Goal: Find contact information: Find contact information

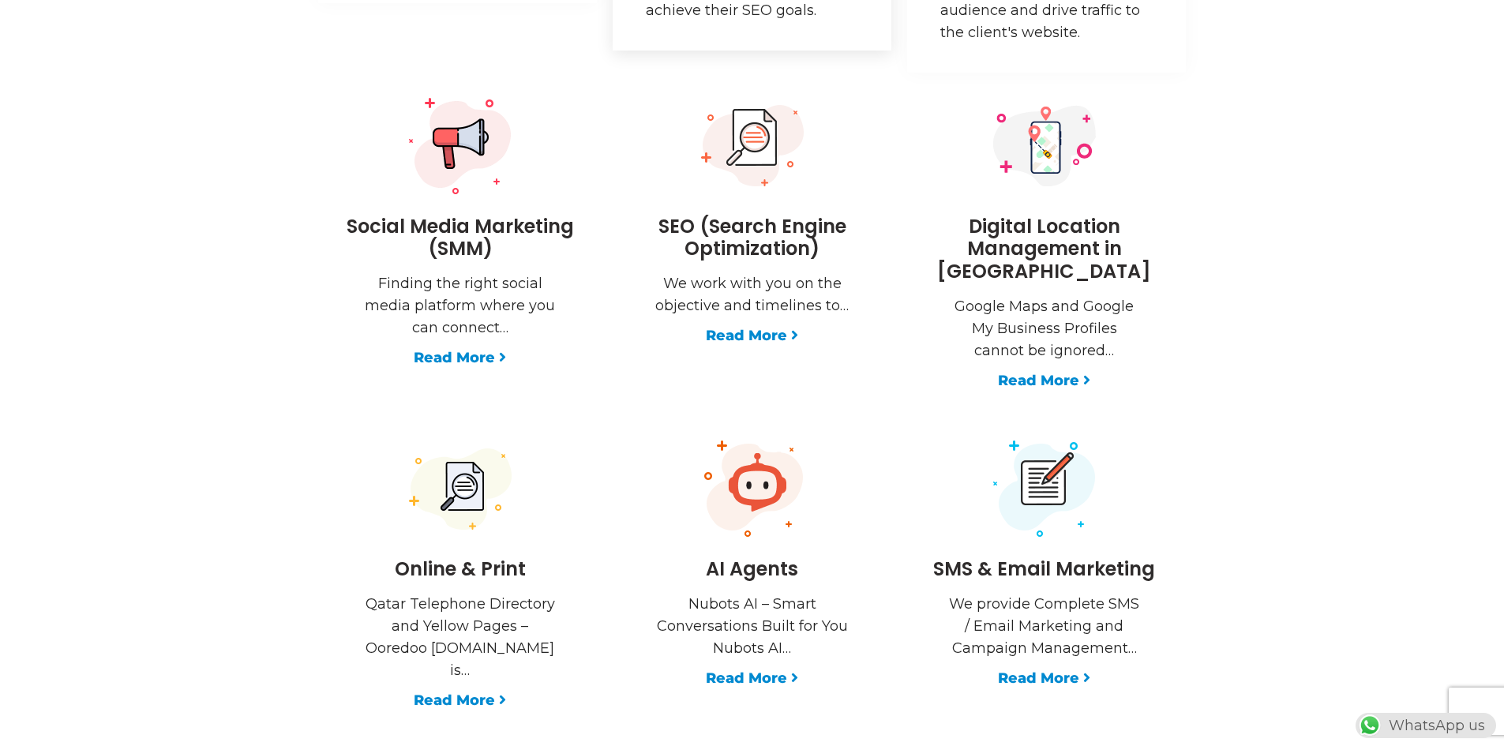
scroll to position [2606, 0]
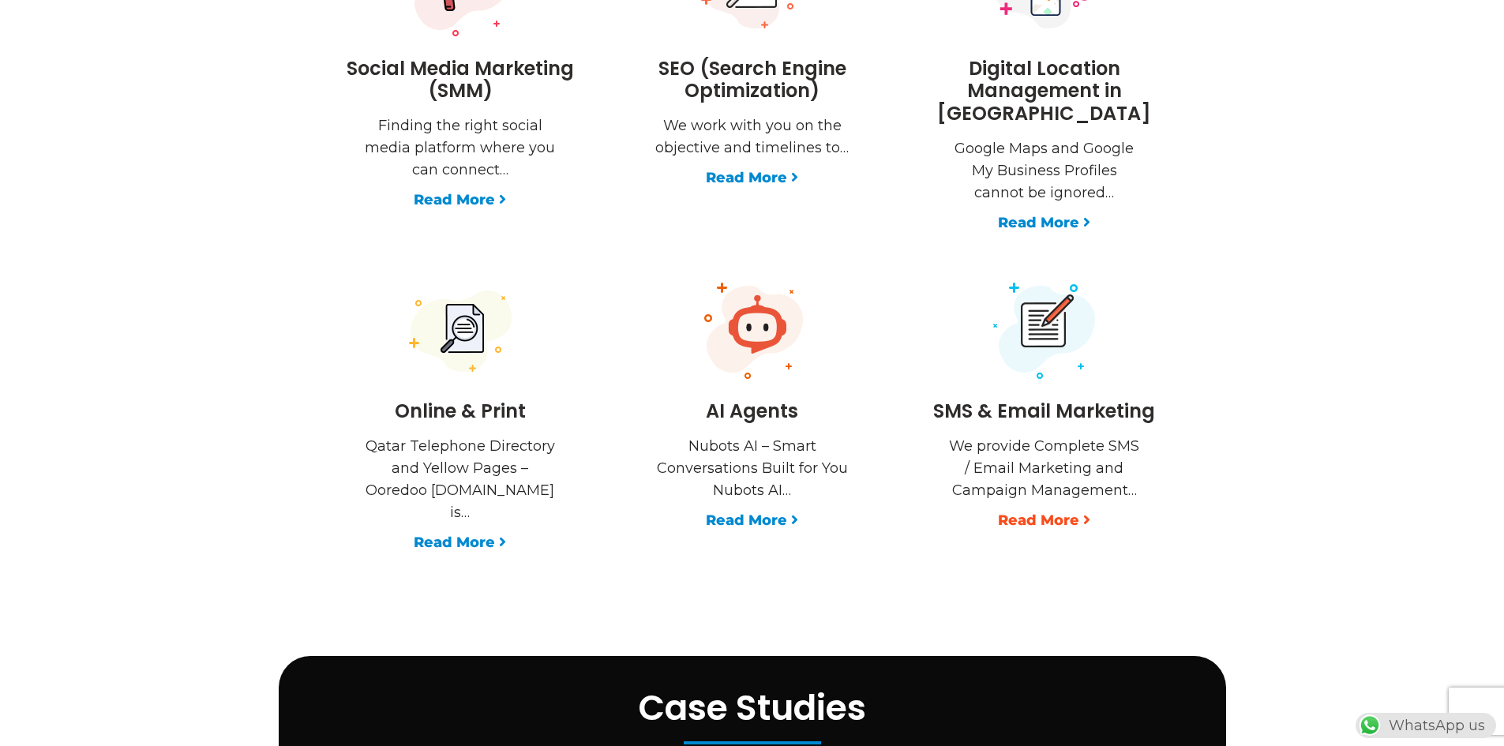
click at [1023, 509] on link "Read More" at bounding box center [1044, 520] width 92 height 22
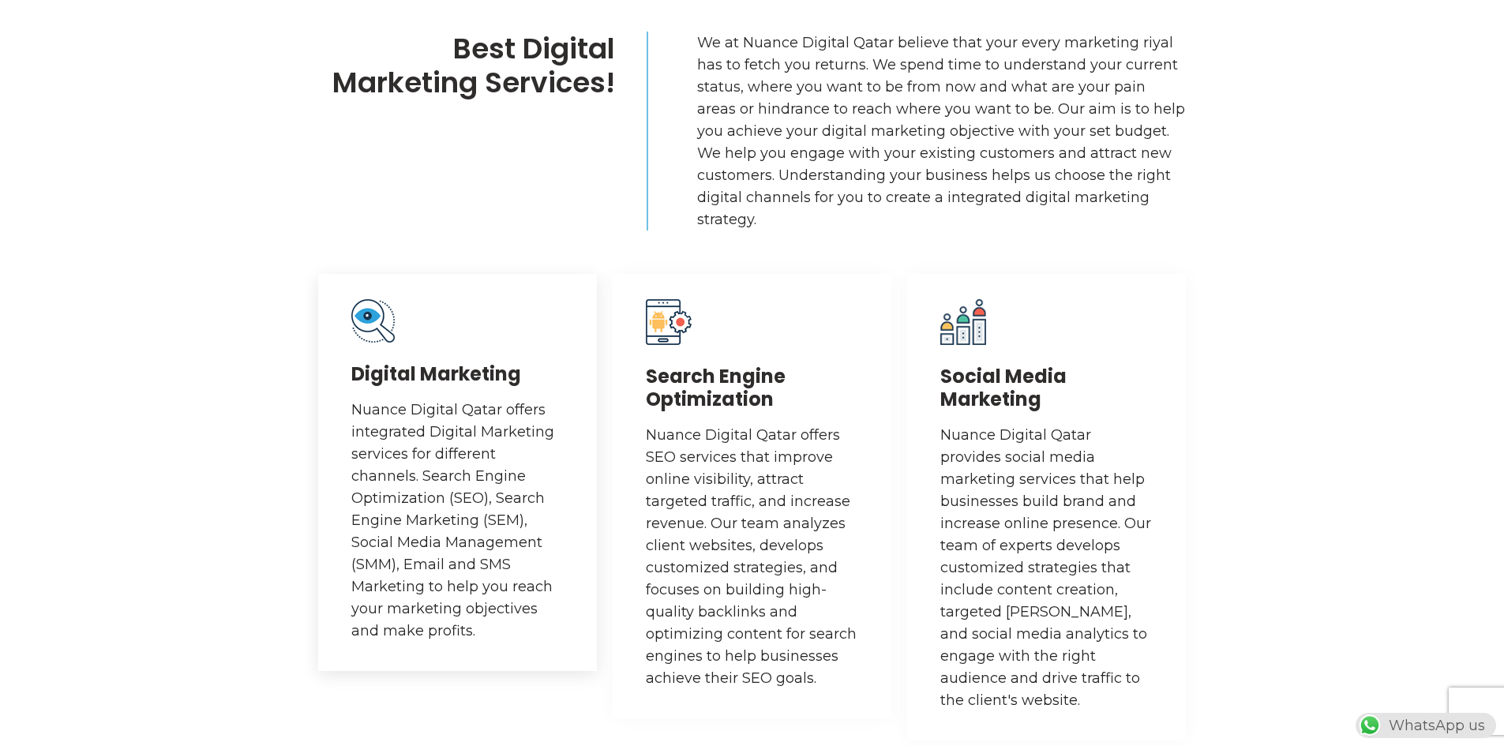
scroll to position [1737, 0]
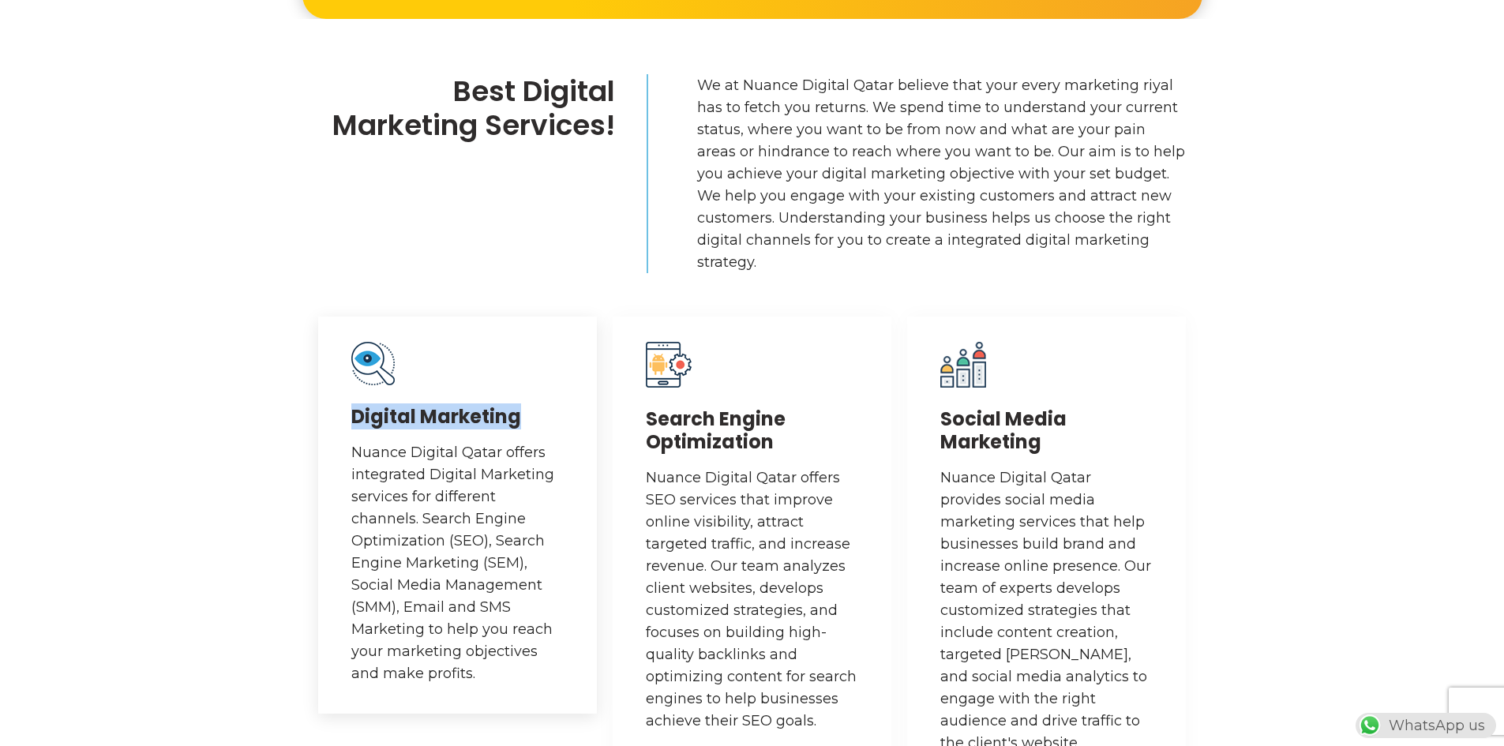
drag, startPoint x: 501, startPoint y: 424, endPoint x: 352, endPoint y: 413, distance: 149.7
click at [352, 413] on h3 "Digital Marketing" at bounding box center [457, 417] width 212 height 23
copy h3 "Digital Marketing"
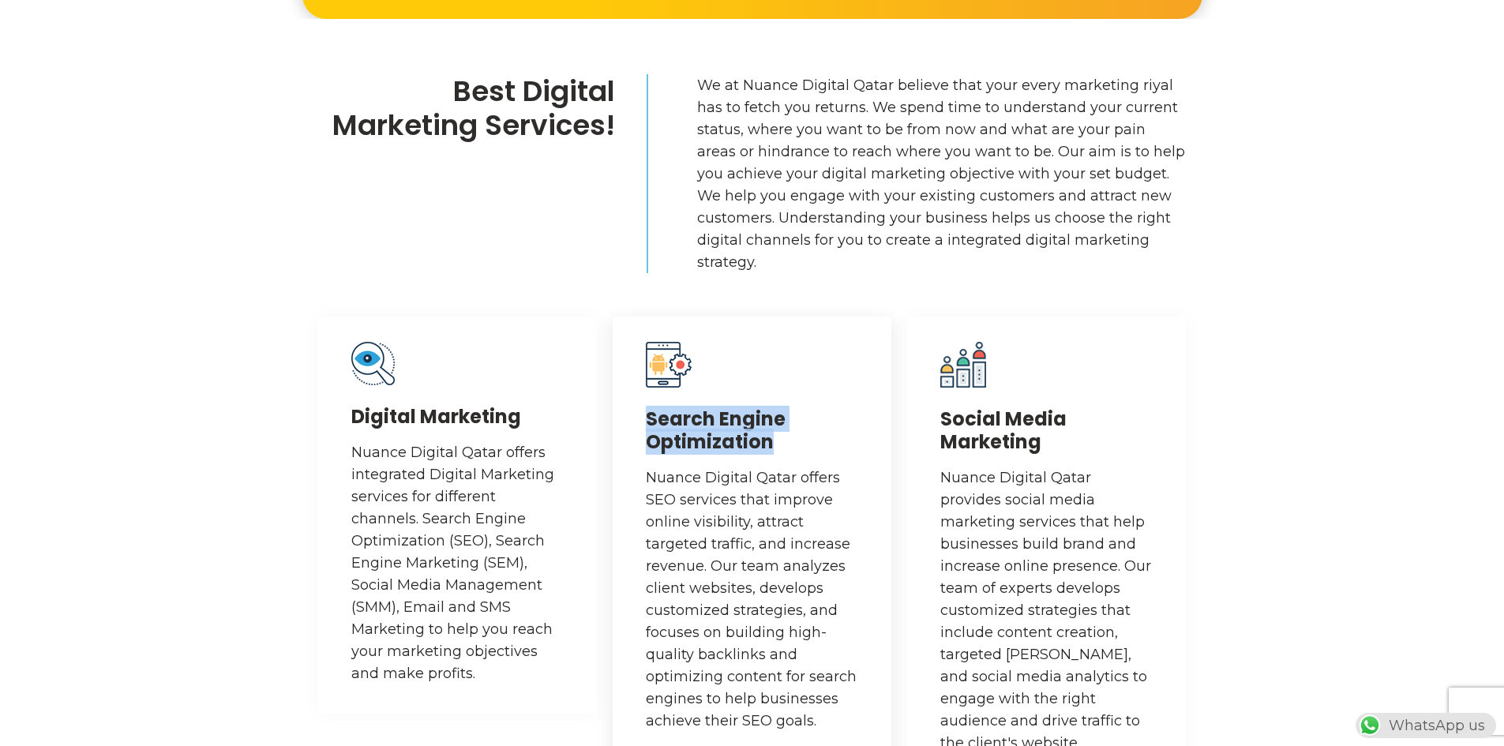
drag, startPoint x: 642, startPoint y: 413, endPoint x: 795, endPoint y: 445, distance: 156.4
click at [795, 445] on div "Search Engine Optimization Nuance Digital Qatar offers SEO services that improv…" at bounding box center [752, 539] width 279 height 445
copy h3 "Search Engine Optimization"
drag, startPoint x: 1045, startPoint y: 441, endPoint x: 930, endPoint y: 411, distance: 118.2
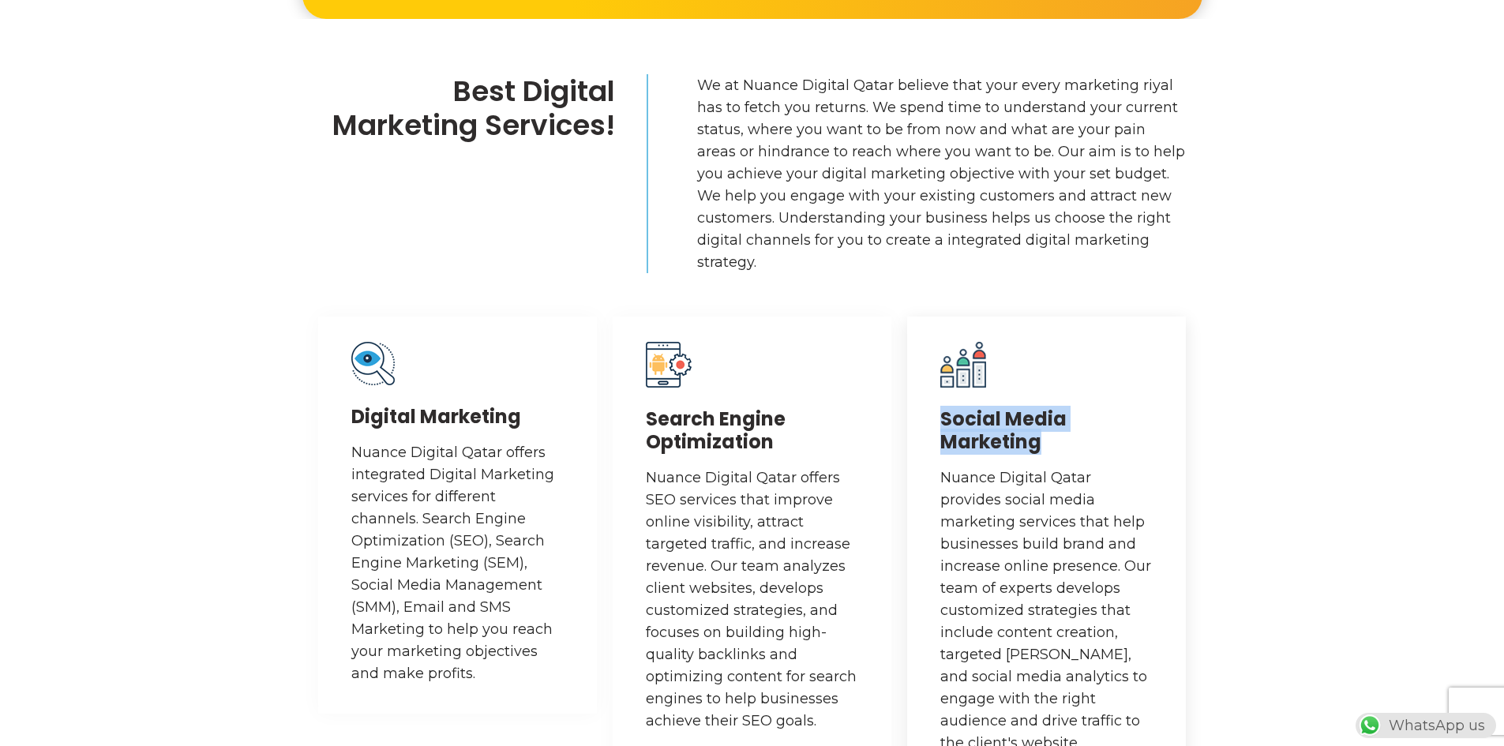
click at [930, 411] on div "Social Media Marketing Nuance Digital Qatar provides social media marketing ser…" at bounding box center [1046, 550] width 279 height 467
copy h3 "Social Media Marketing"
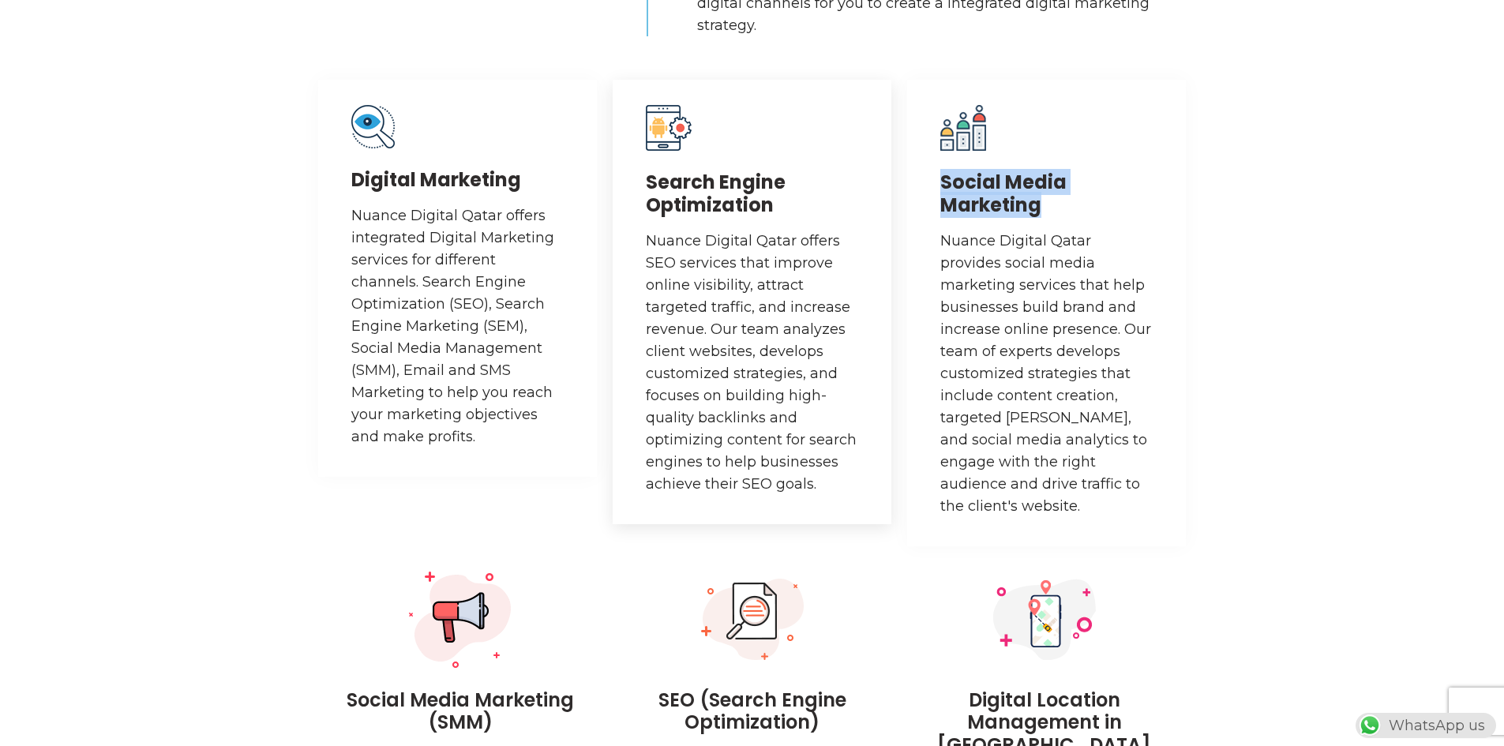
scroll to position [2211, 0]
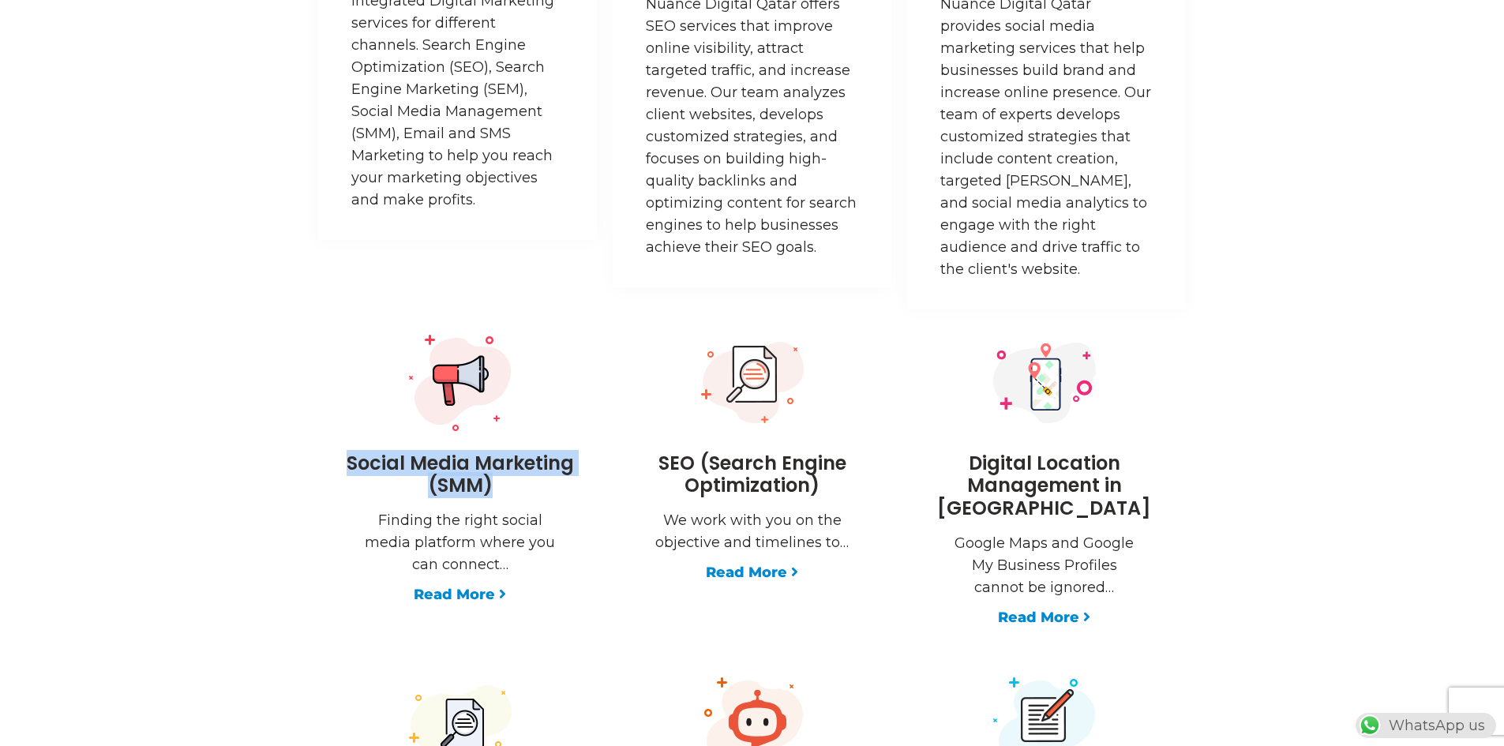
drag, startPoint x: 501, startPoint y: 484, endPoint x: 348, endPoint y: 450, distance: 156.2
click at [348, 453] on h3 "Social Media Marketing (SMM)" at bounding box center [460, 476] width 253 height 46
copy h3 "Social Media Marketing (SMM)"
drag, startPoint x: 835, startPoint y: 494, endPoint x: 762, endPoint y: 487, distance: 72.9
click at [762, 487] on h3 "SEO (Search Engine Optimization)" at bounding box center [752, 476] width 253 height 46
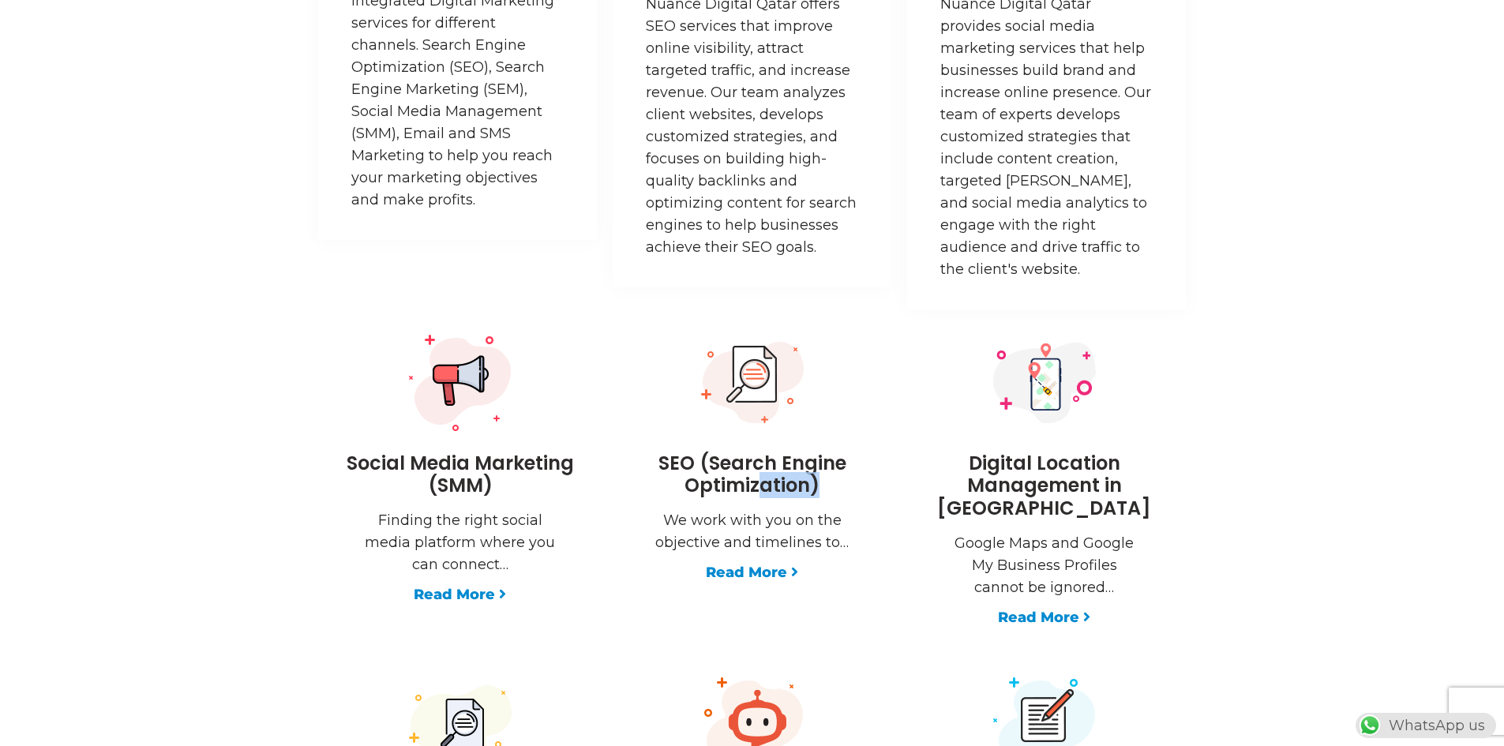
click at [858, 492] on h3 "SEO (Search Engine Optimization)" at bounding box center [752, 476] width 253 height 46
drag, startPoint x: 812, startPoint y: 498, endPoint x: 649, endPoint y: 464, distance: 166.0
click at [649, 464] on h3 "SEO (Search Engine Optimization)" at bounding box center [752, 476] width 253 height 46
copy h3 "SEO (Search Engine Optimization"
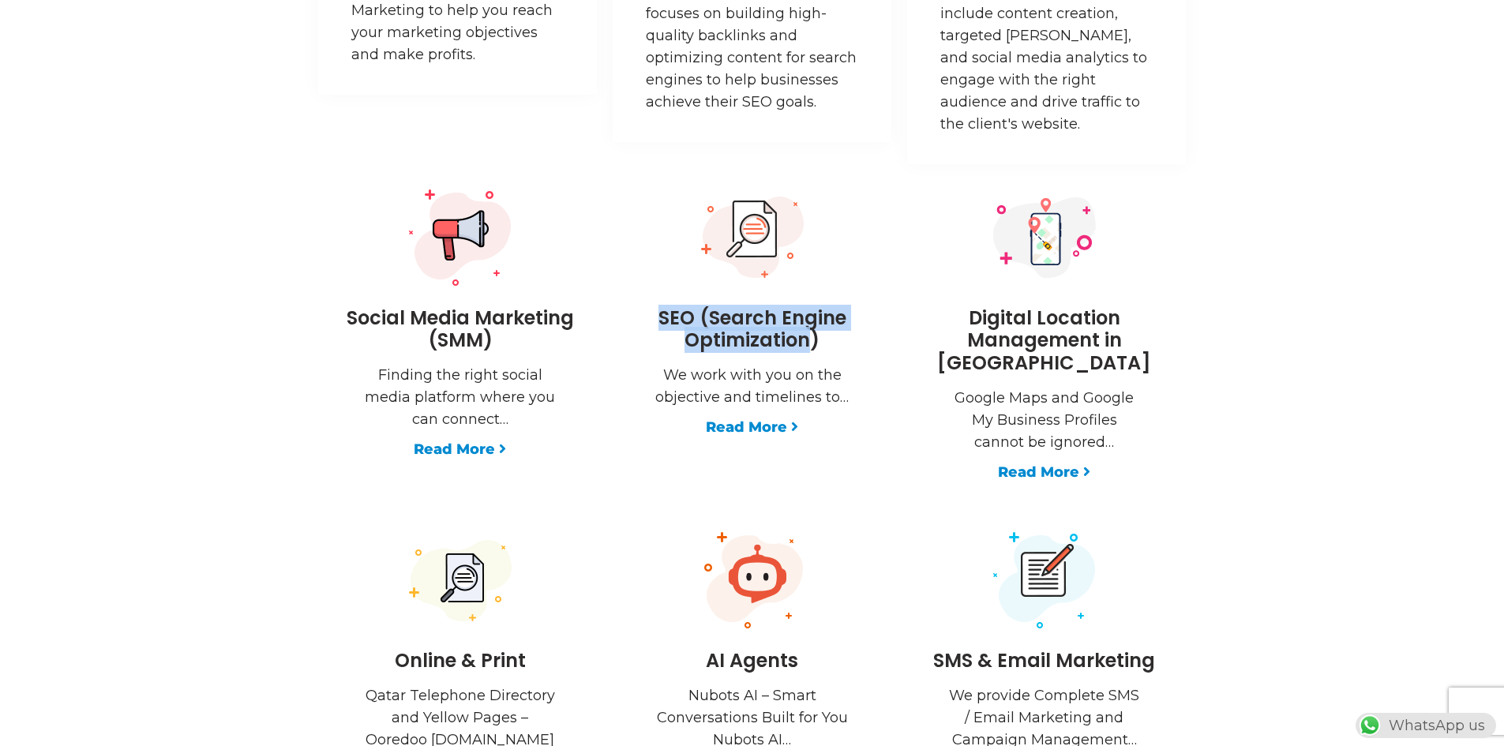
scroll to position [2369, 0]
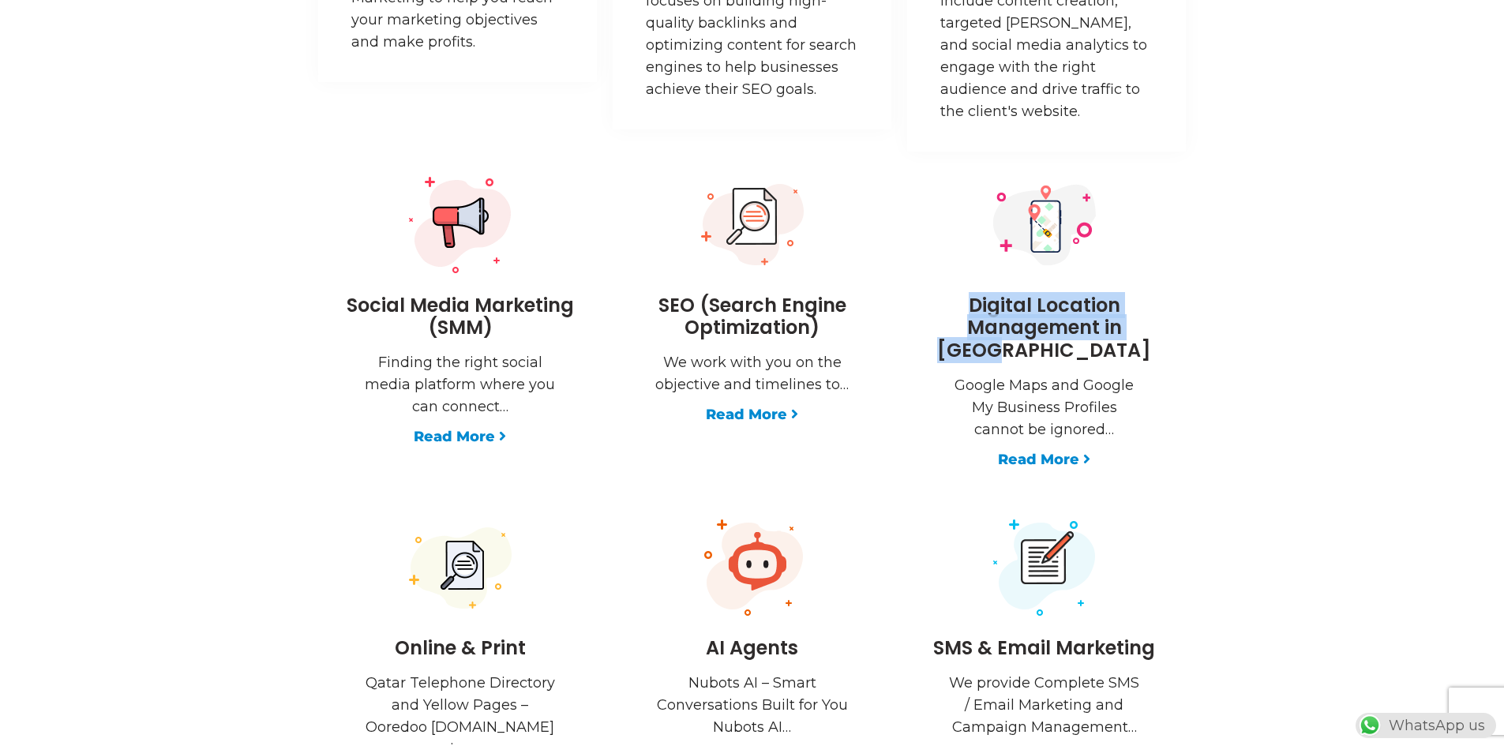
drag, startPoint x: 1155, startPoint y: 336, endPoint x: 952, endPoint y: 288, distance: 209.2
click at [952, 288] on div "Digital Location Management in Qatar Google Maps and Google My Business Profile…" at bounding box center [1044, 322] width 253 height 295
copy h3 "Digital Location Management in Qatar"
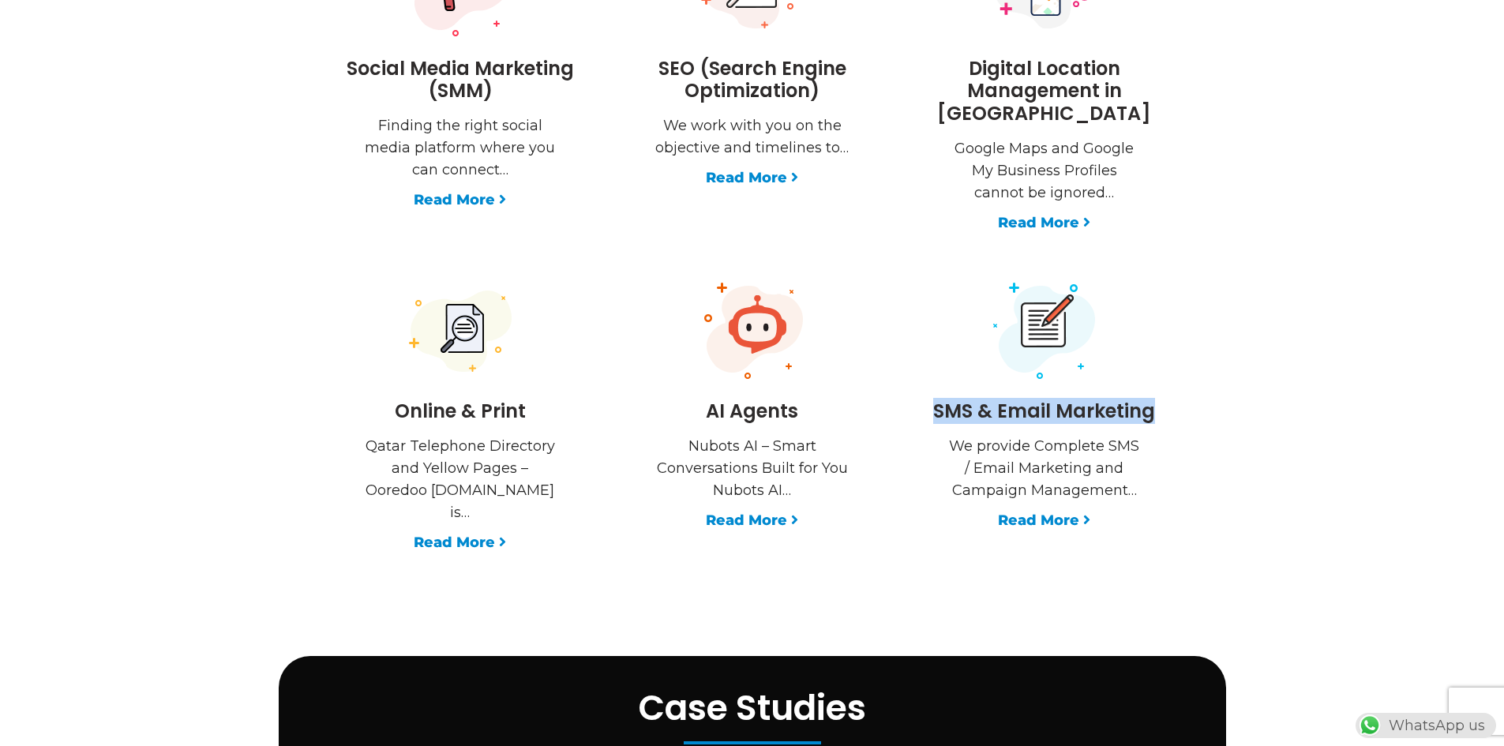
drag, startPoint x: 1162, startPoint y: 391, endPoint x: 923, endPoint y: 392, distance: 238.5
click at [923, 400] on h3 "SMS & Email Marketing" at bounding box center [1044, 411] width 253 height 23
copy h3 "SMS & Email Marketing"
drag, startPoint x: 814, startPoint y: 381, endPoint x: 693, endPoint y: 381, distance: 120.8
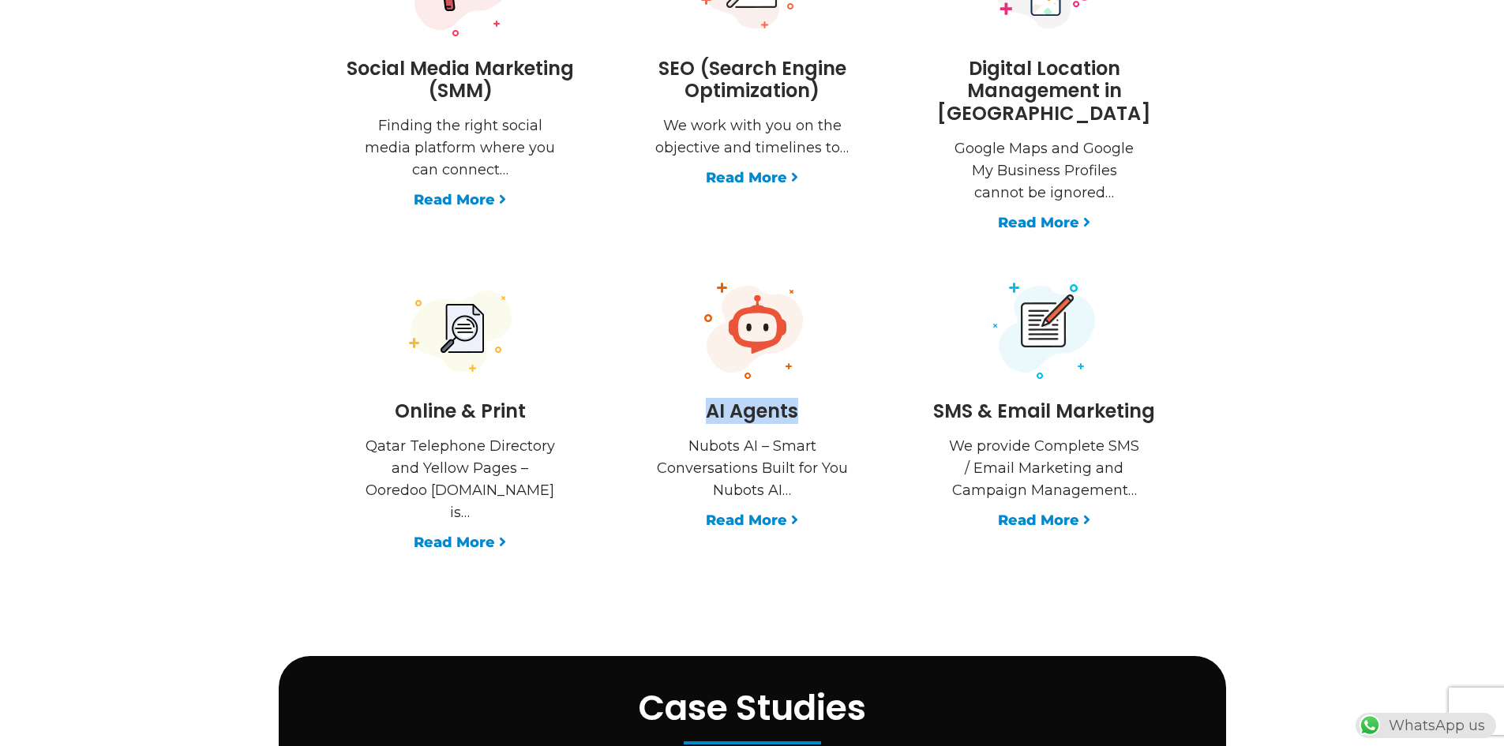
click at [693, 400] on h3 "AI Agents" at bounding box center [752, 411] width 253 height 23
copy h3 "AI Agents"
drag, startPoint x: 534, startPoint y: 379, endPoint x: 394, endPoint y: 376, distance: 139.8
click at [394, 376] on div "Online & Print Qatar Telephone Directory and Yellow Pages – Ooredoo www.yellowp…" at bounding box center [460, 417] width 253 height 272
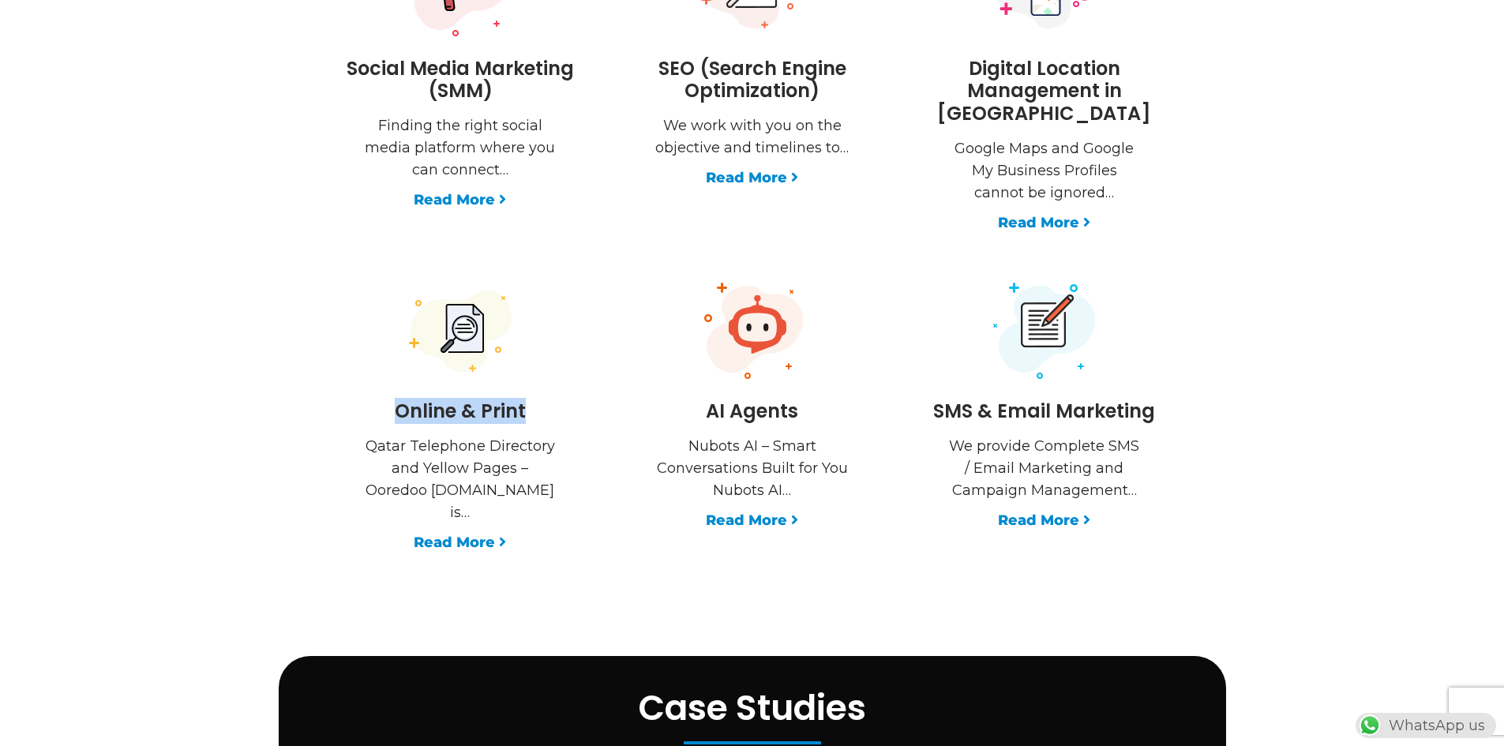
copy h3 "Online & Print"
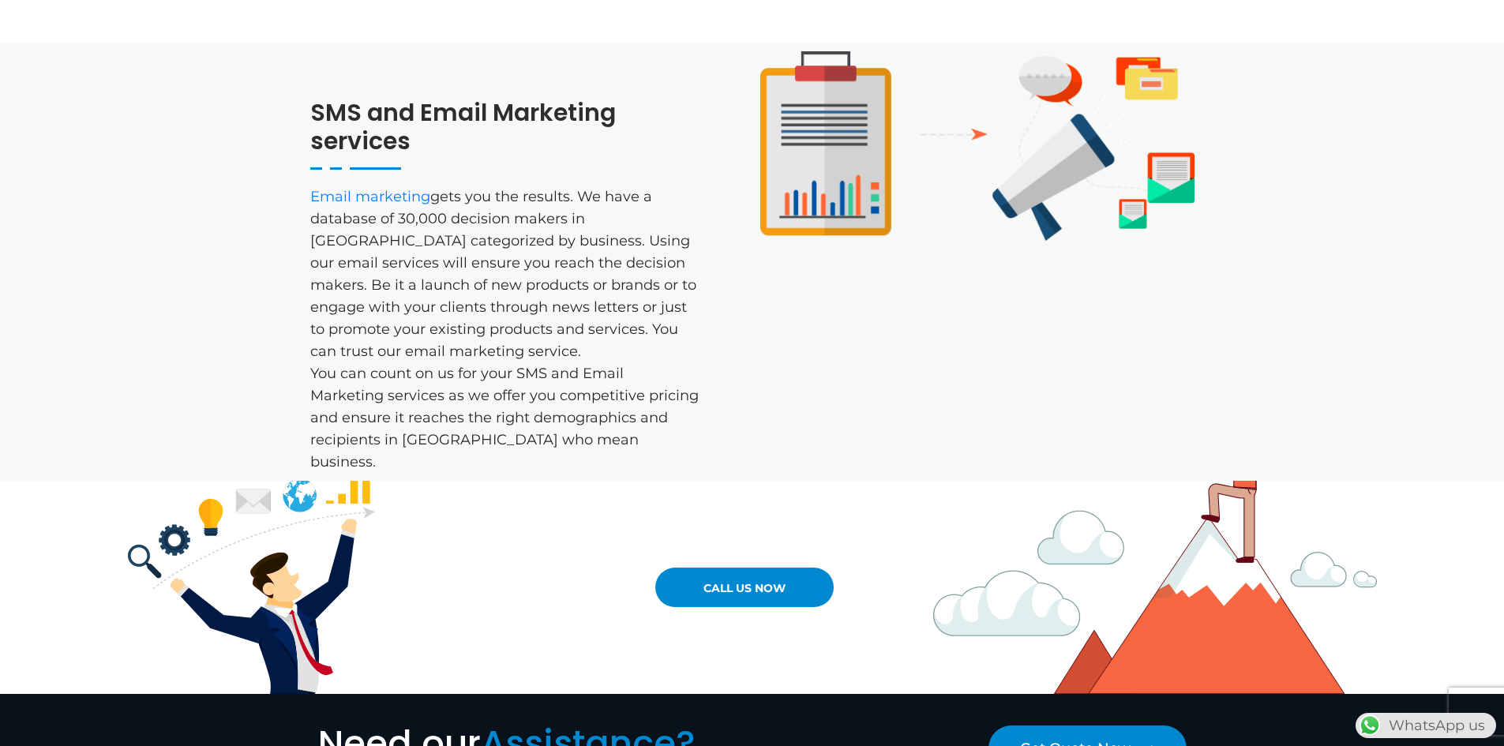
scroll to position [672, 0]
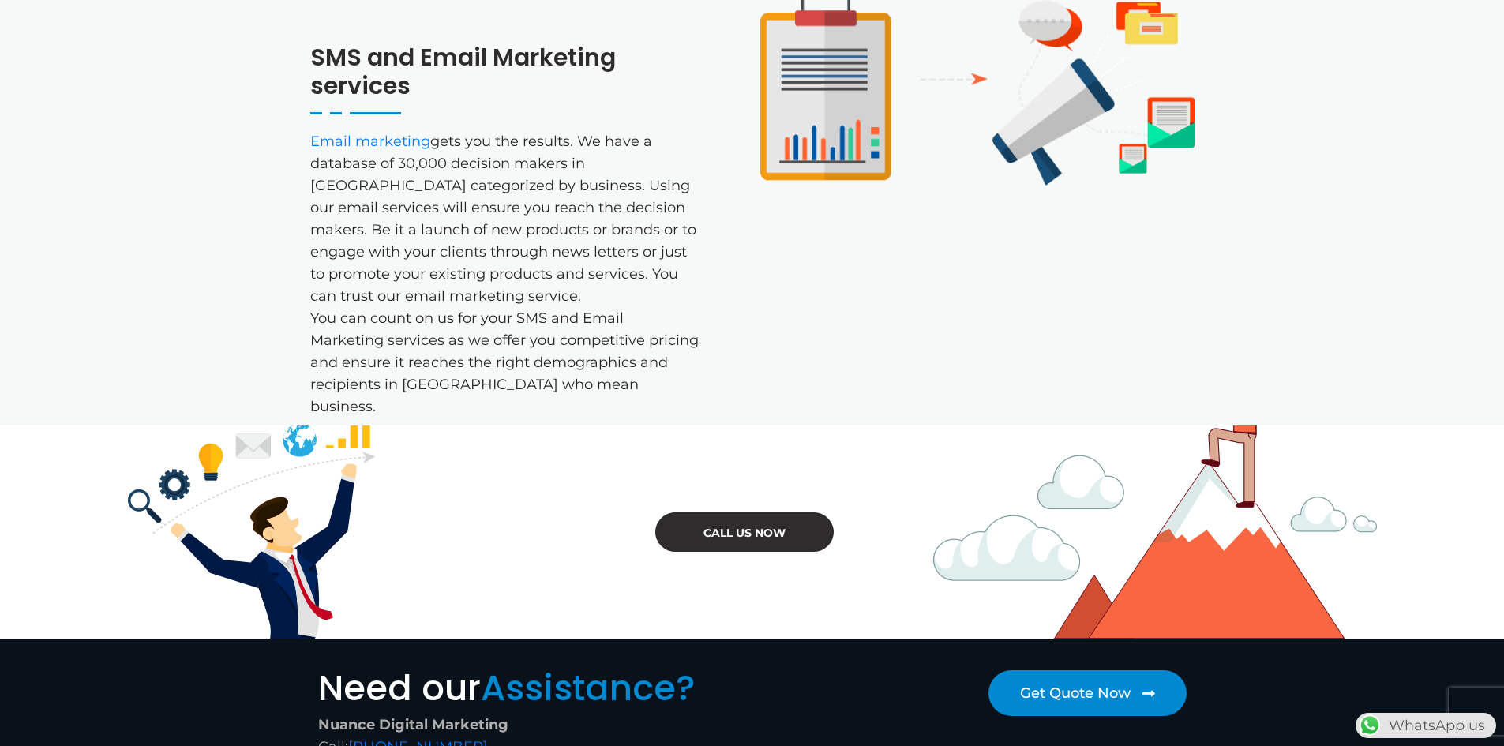
click at [766, 513] on link "Call Us Now" at bounding box center [744, 532] width 178 height 39
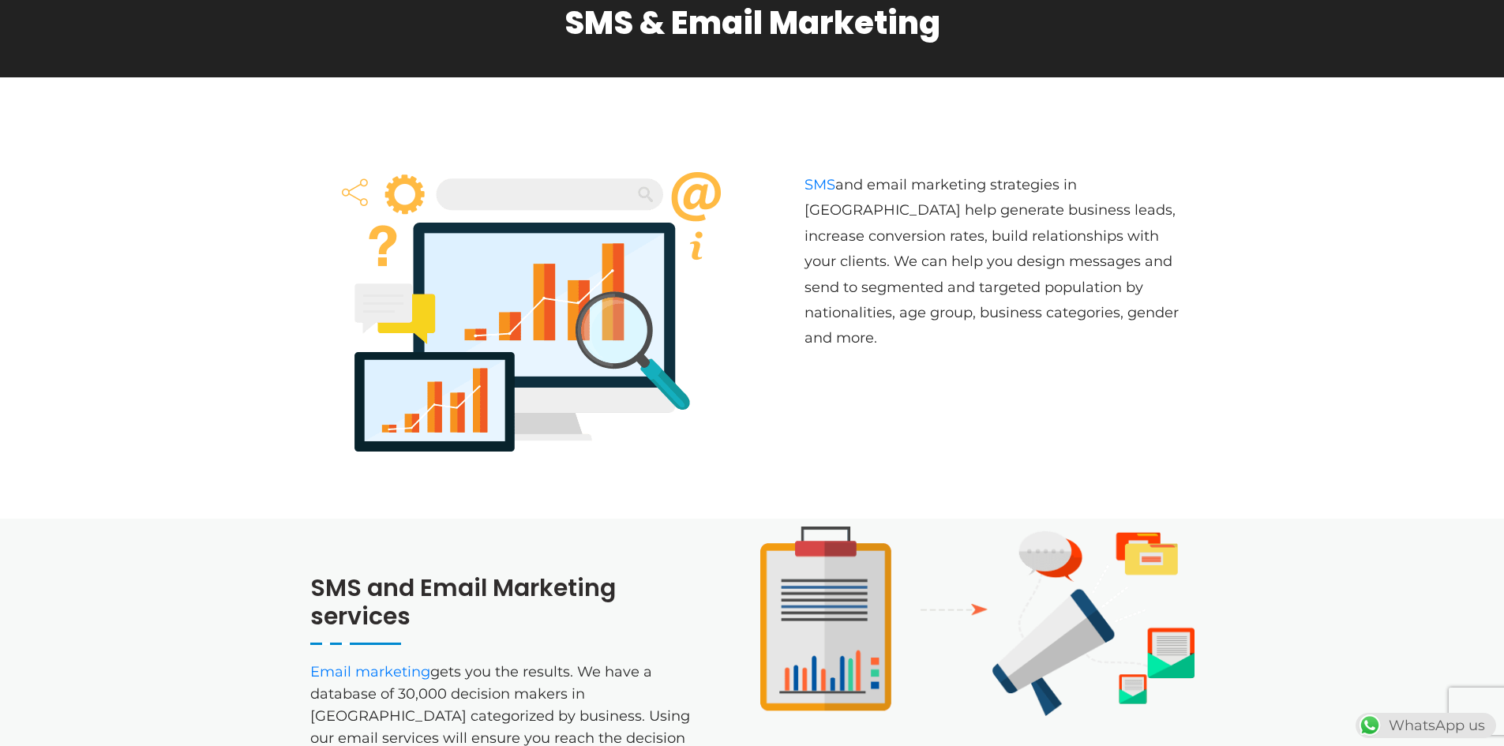
scroll to position [0, 0]
